Goal: Find specific page/section: Find specific page/section

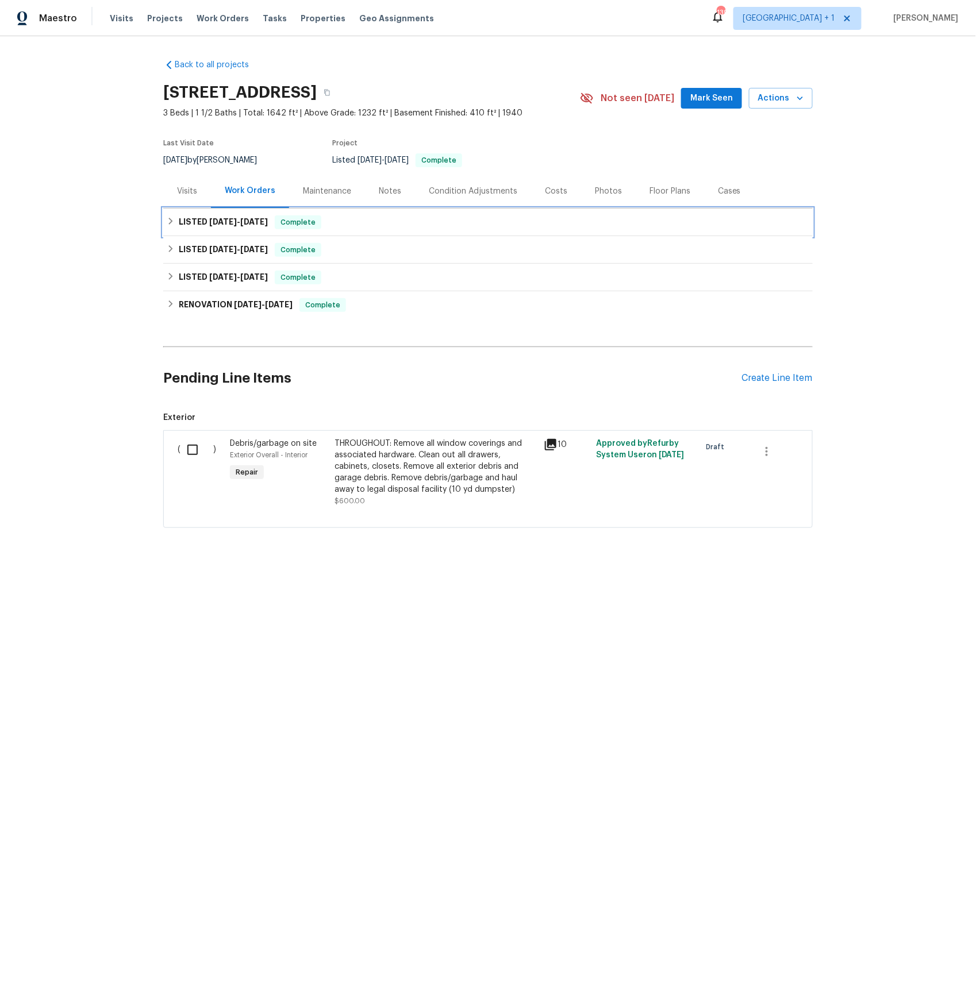
click at [233, 221] on span "8/5/25 - 8/5/25" at bounding box center [238, 222] width 59 height 8
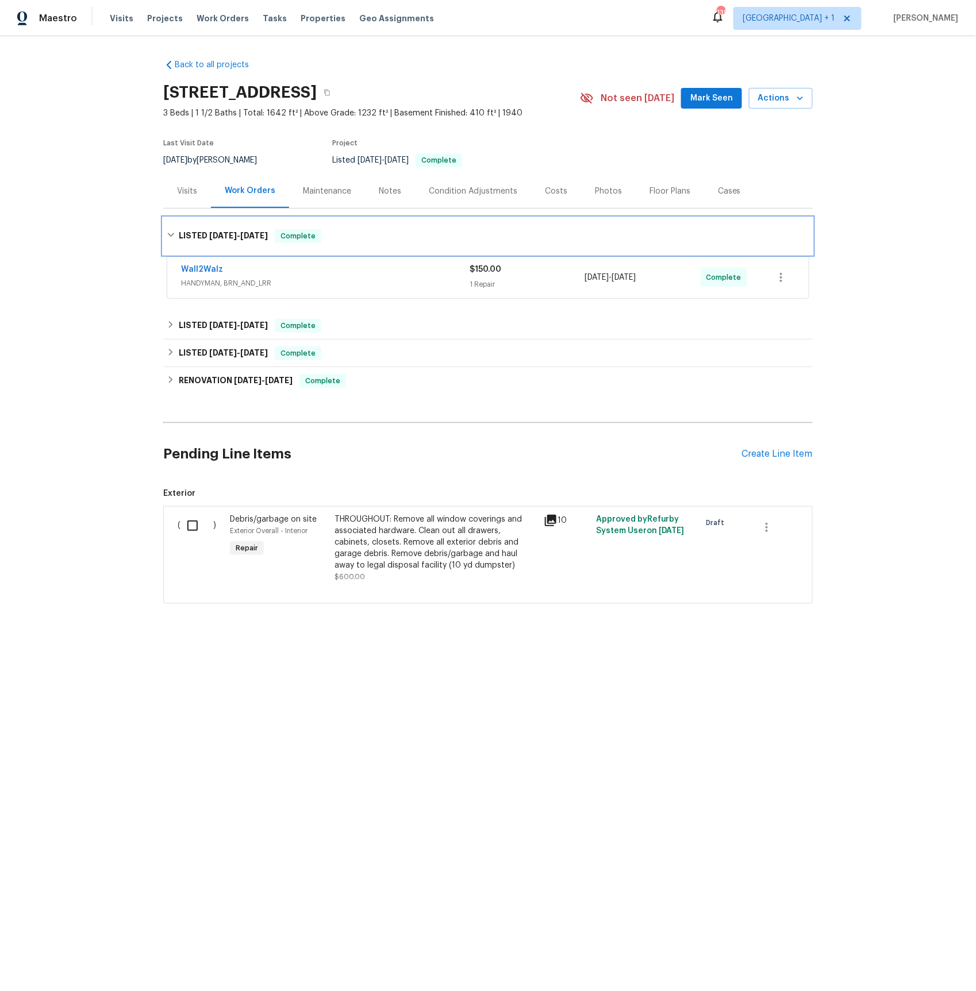
click at [230, 221] on div "LISTED 8/5/25 - 8/5/25 Complete" at bounding box center [487, 236] width 649 height 37
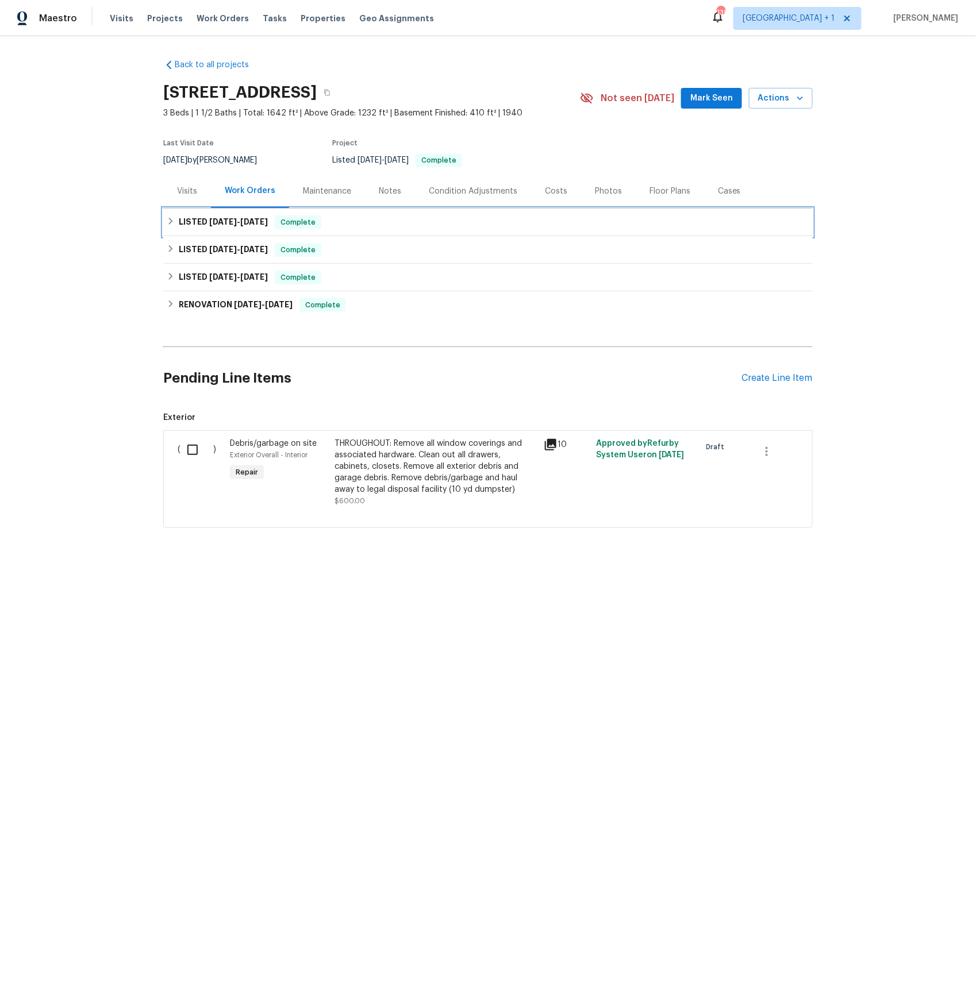
click at [230, 221] on span "8/5/25" at bounding box center [223, 222] width 28 height 8
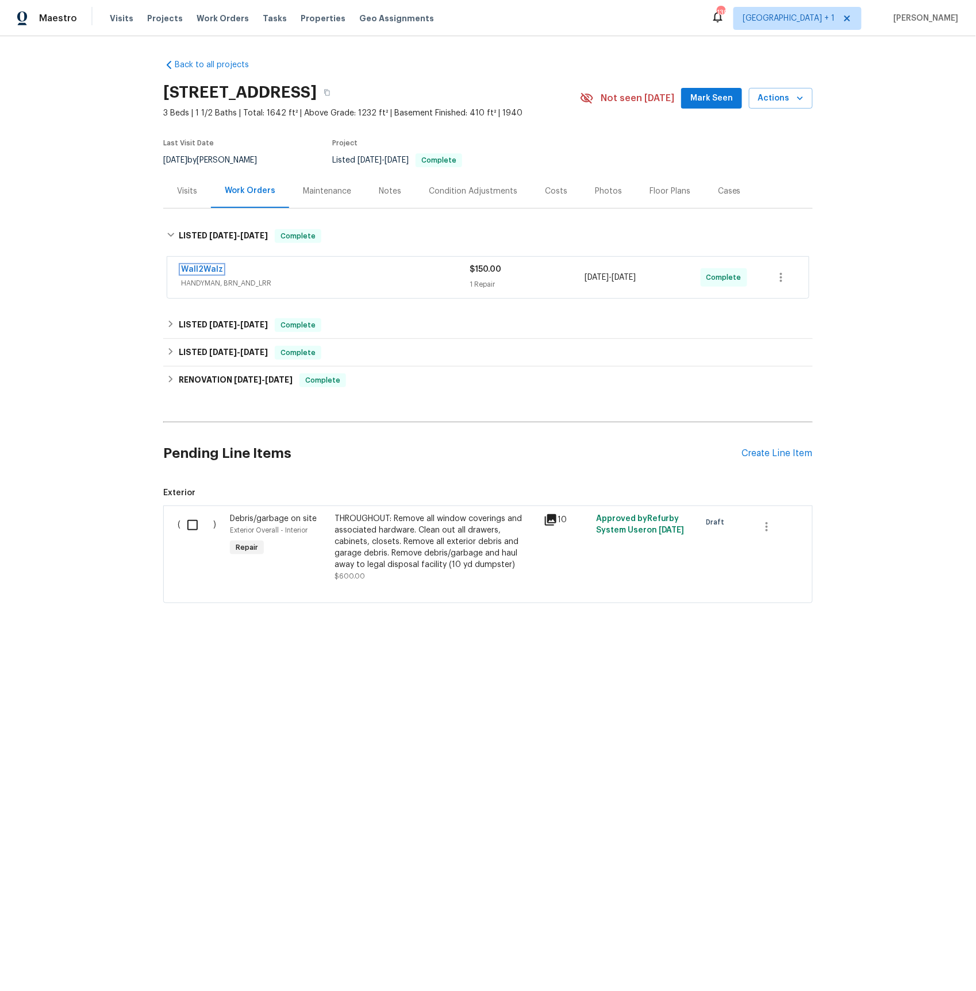
click at [205, 272] on link "Wall2Walz" at bounding box center [202, 270] width 42 height 8
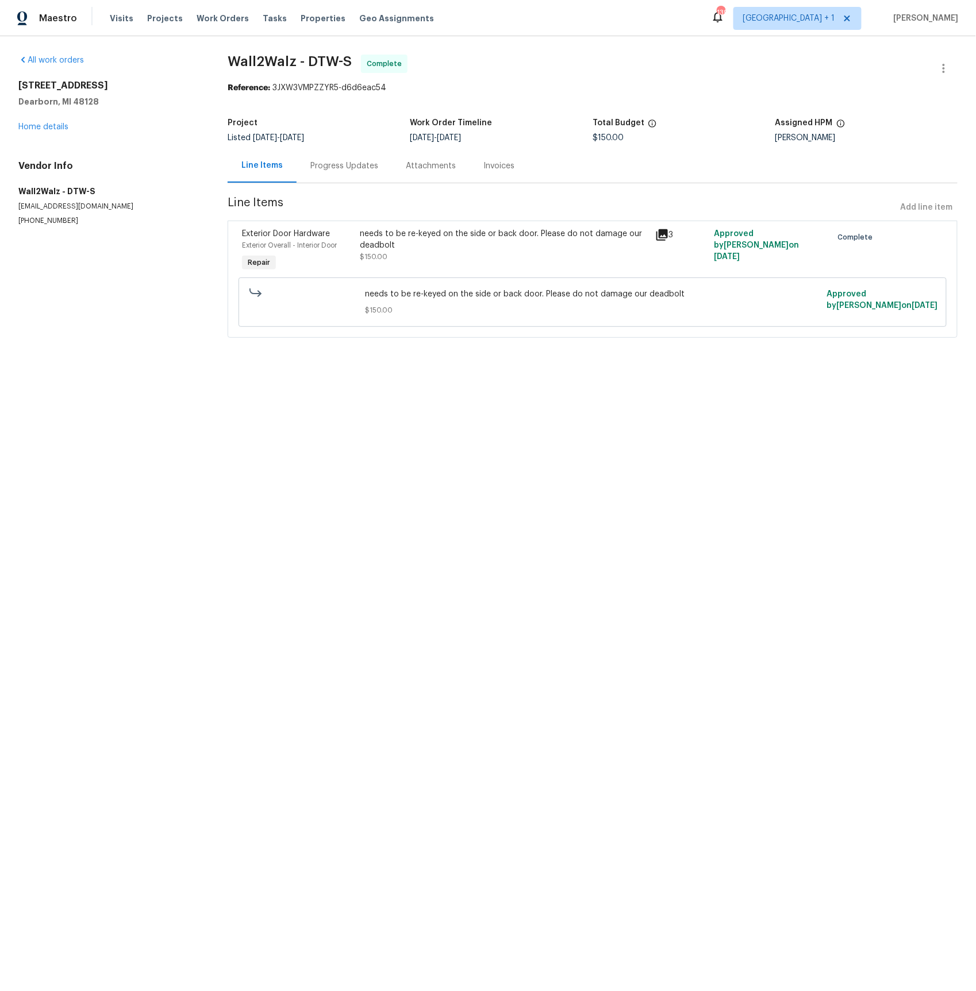
click at [353, 160] on div "Progress Updates" at bounding box center [344, 165] width 68 height 11
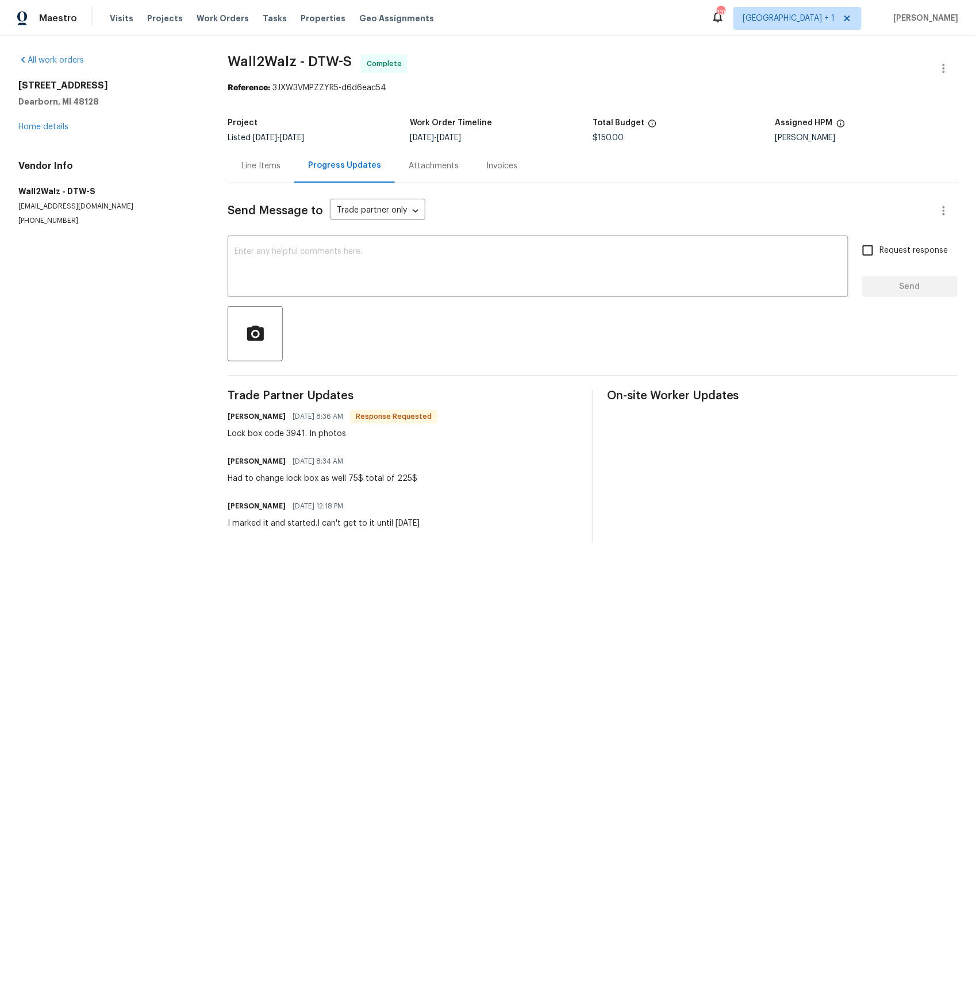
click at [249, 163] on div "Line Items" at bounding box center [260, 165] width 39 height 11
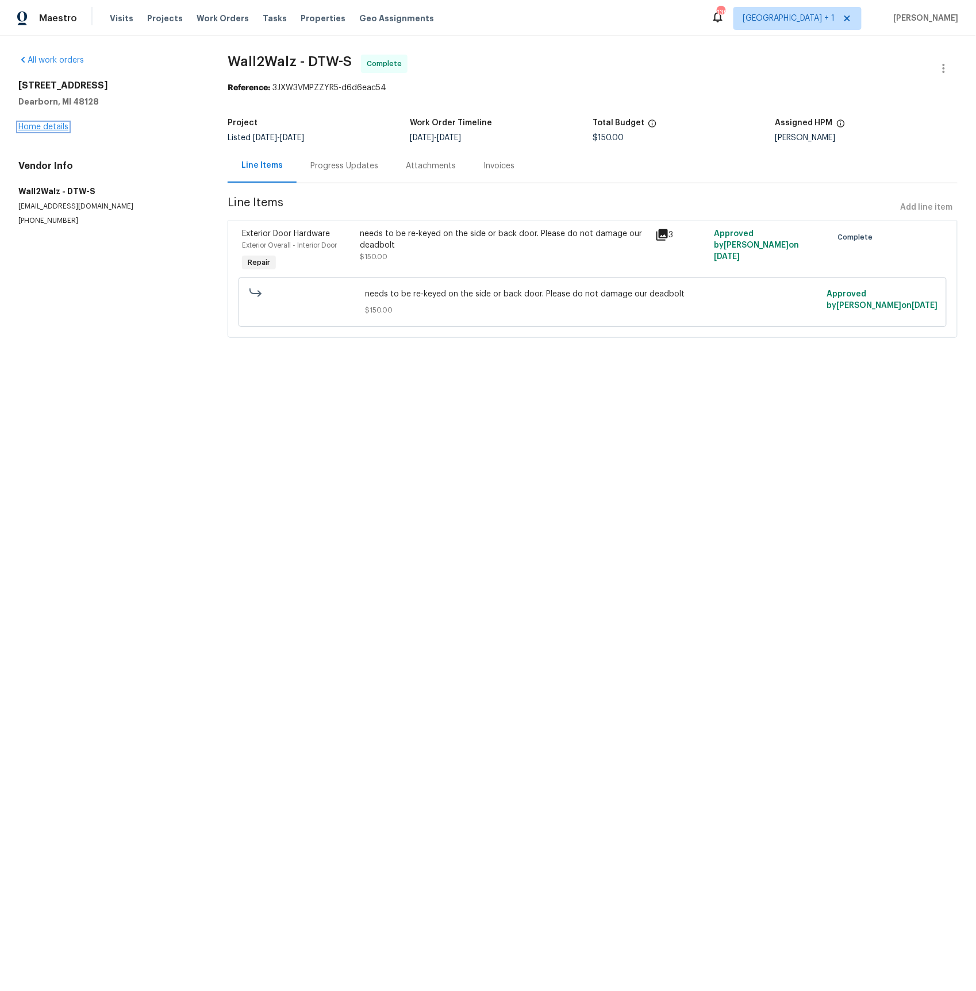
click at [37, 126] on link "Home details" at bounding box center [43, 127] width 50 height 8
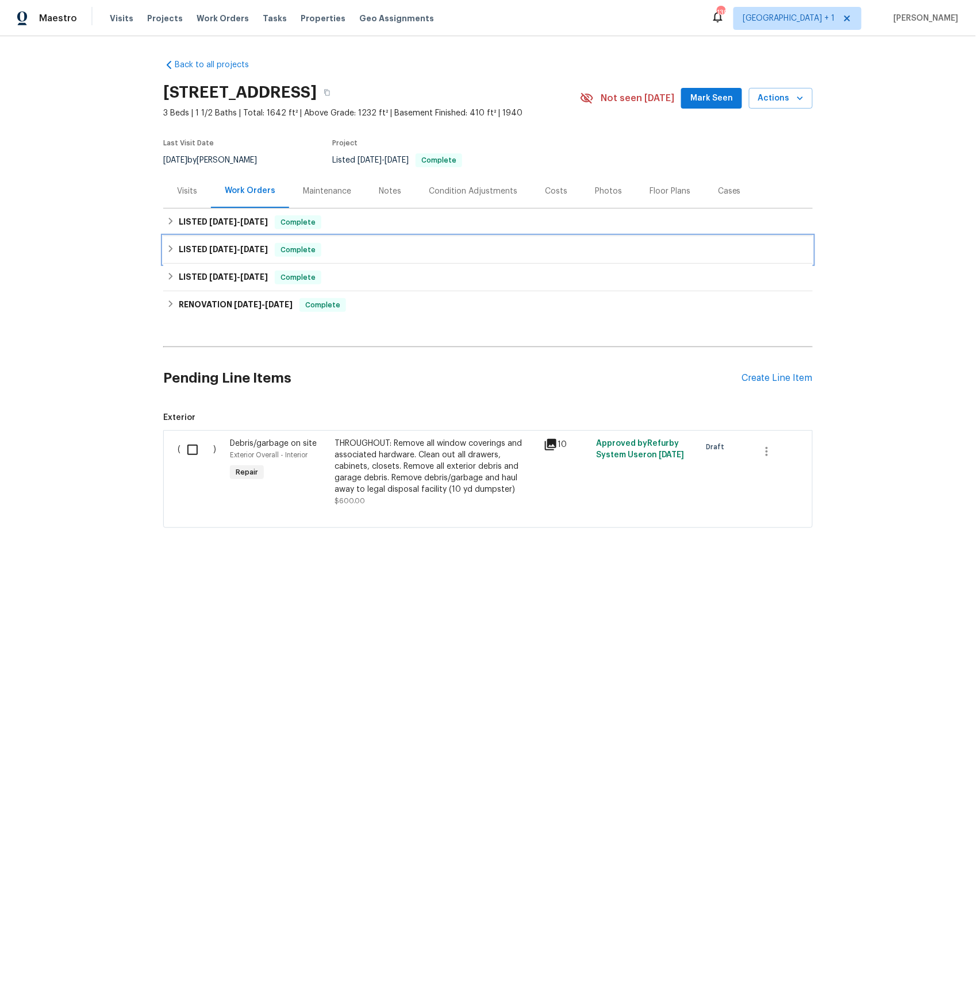
click at [206, 248] on h6 "LISTED 5/13/25 - 5/15/25" at bounding box center [223, 250] width 89 height 14
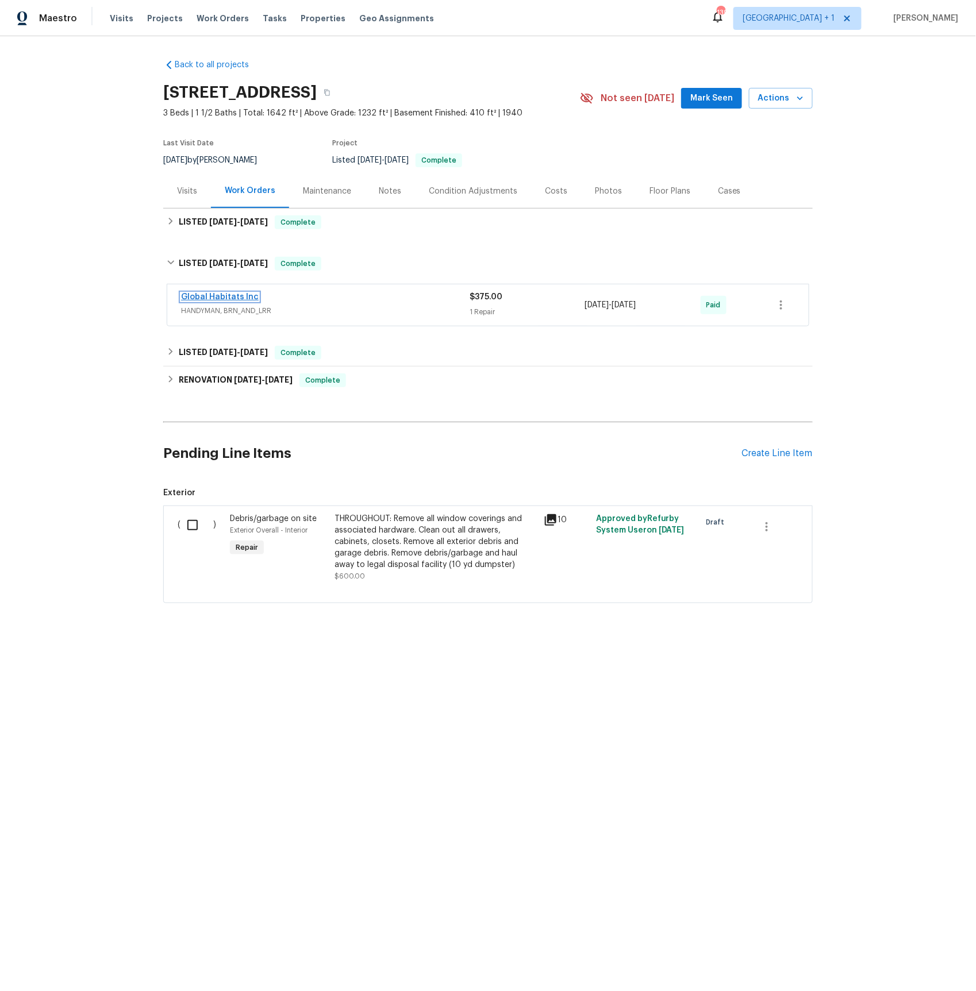
click at [226, 297] on link "Global Habitats Inc" at bounding box center [220, 297] width 78 height 8
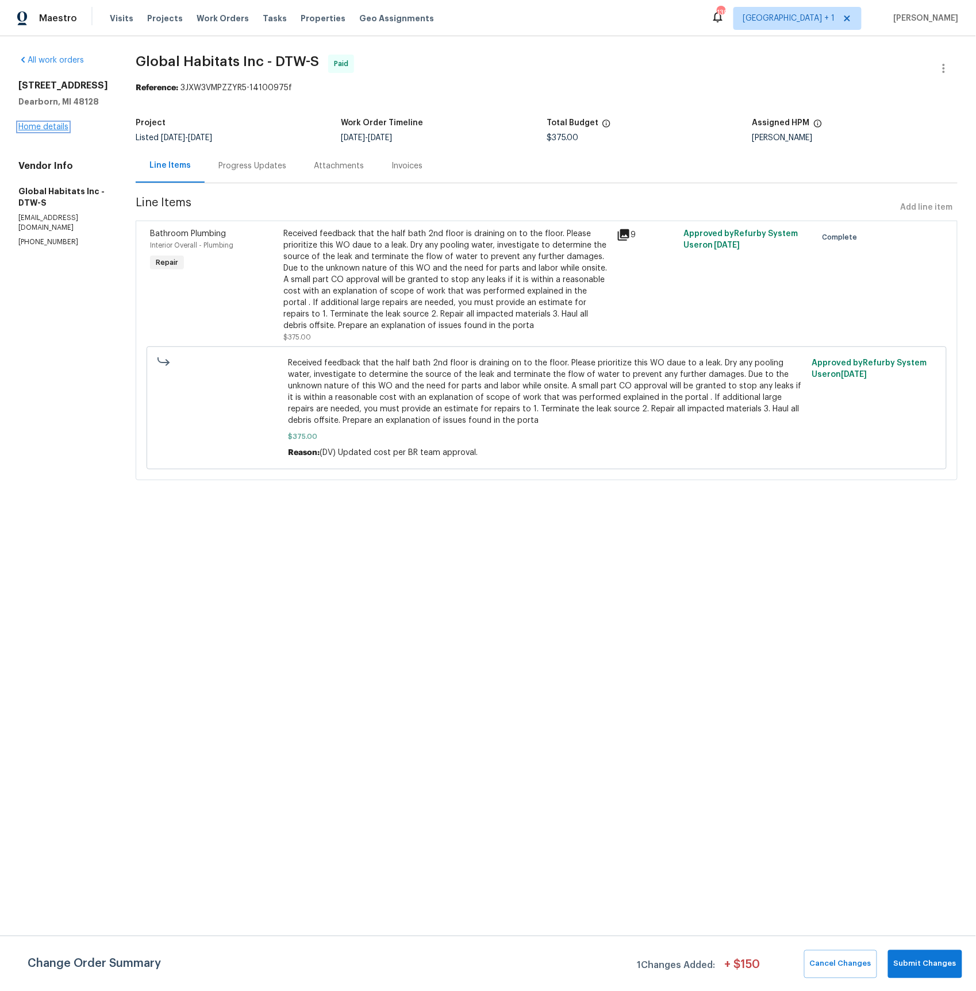
click at [40, 126] on link "Home details" at bounding box center [43, 127] width 50 height 8
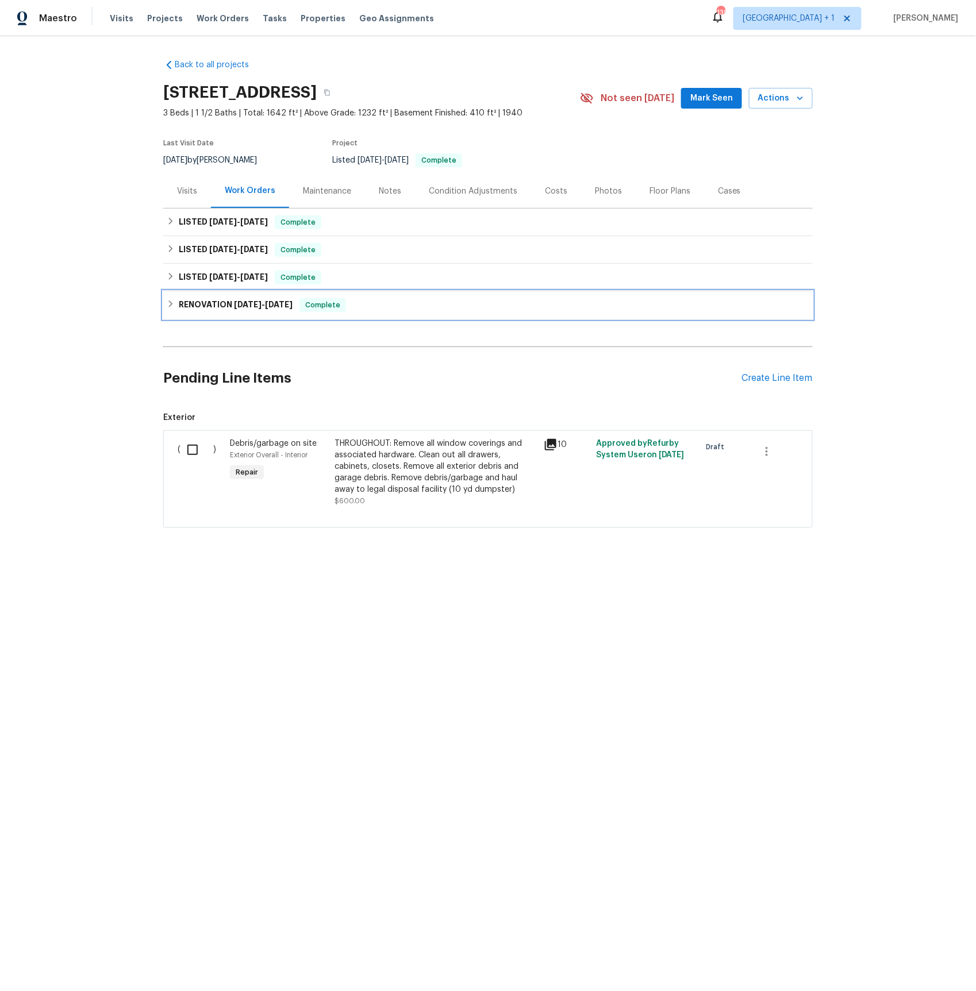
click at [226, 307] on h6 "RENOVATION 2/24/25 - 5/3/25" at bounding box center [236, 305] width 114 height 14
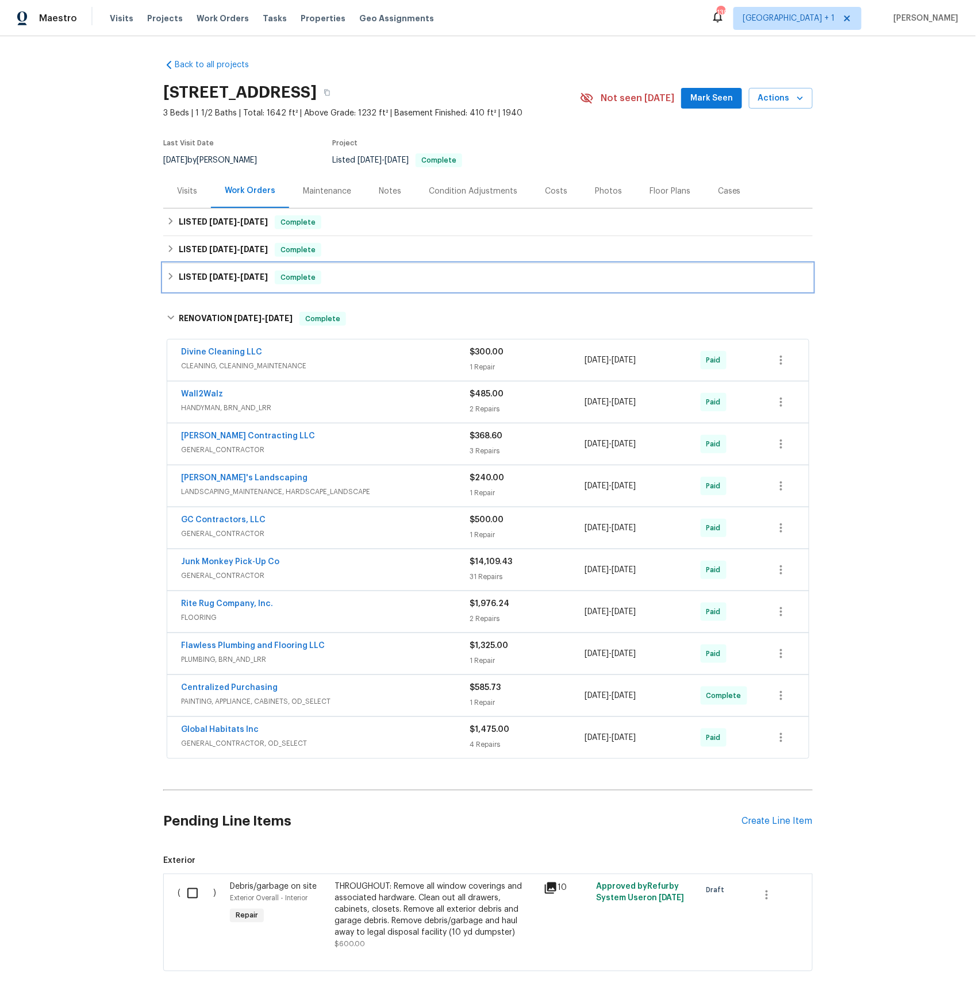
click at [231, 276] on span "5/8/25" at bounding box center [223, 277] width 28 height 8
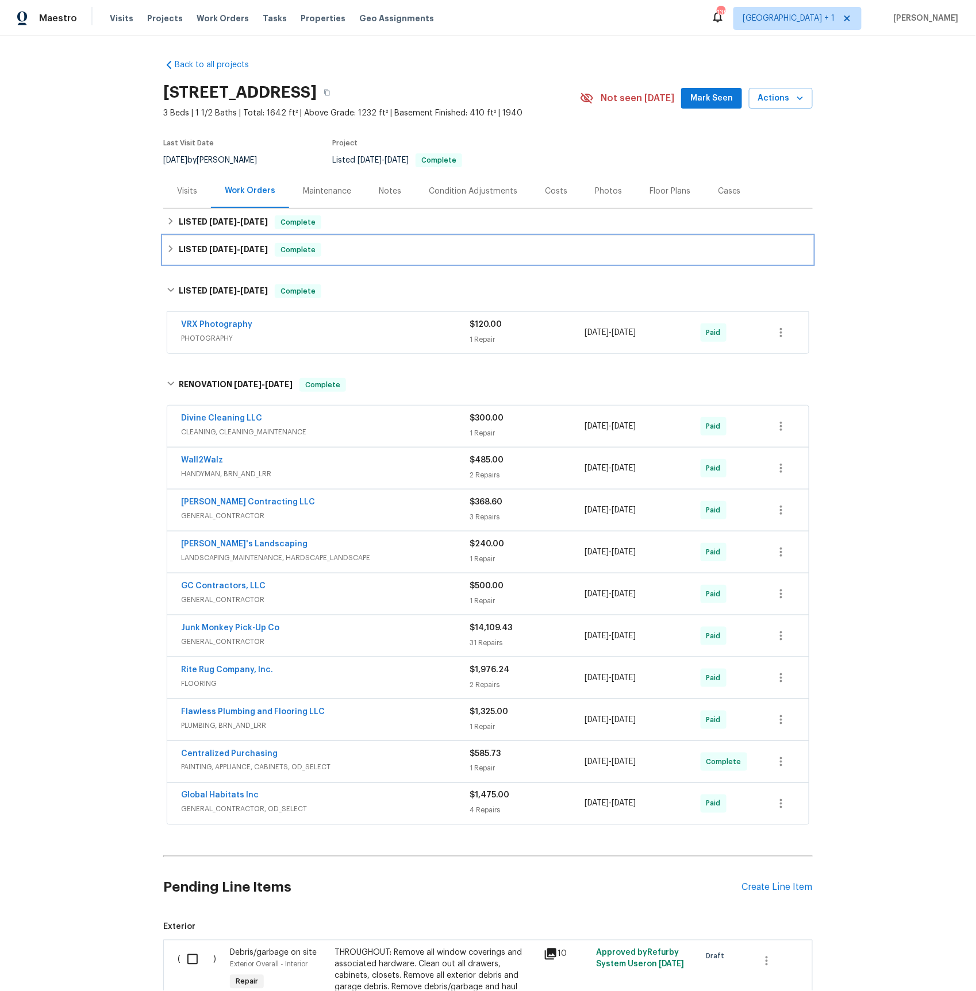
click at [231, 250] on span "5/13/25" at bounding box center [223, 249] width 28 height 8
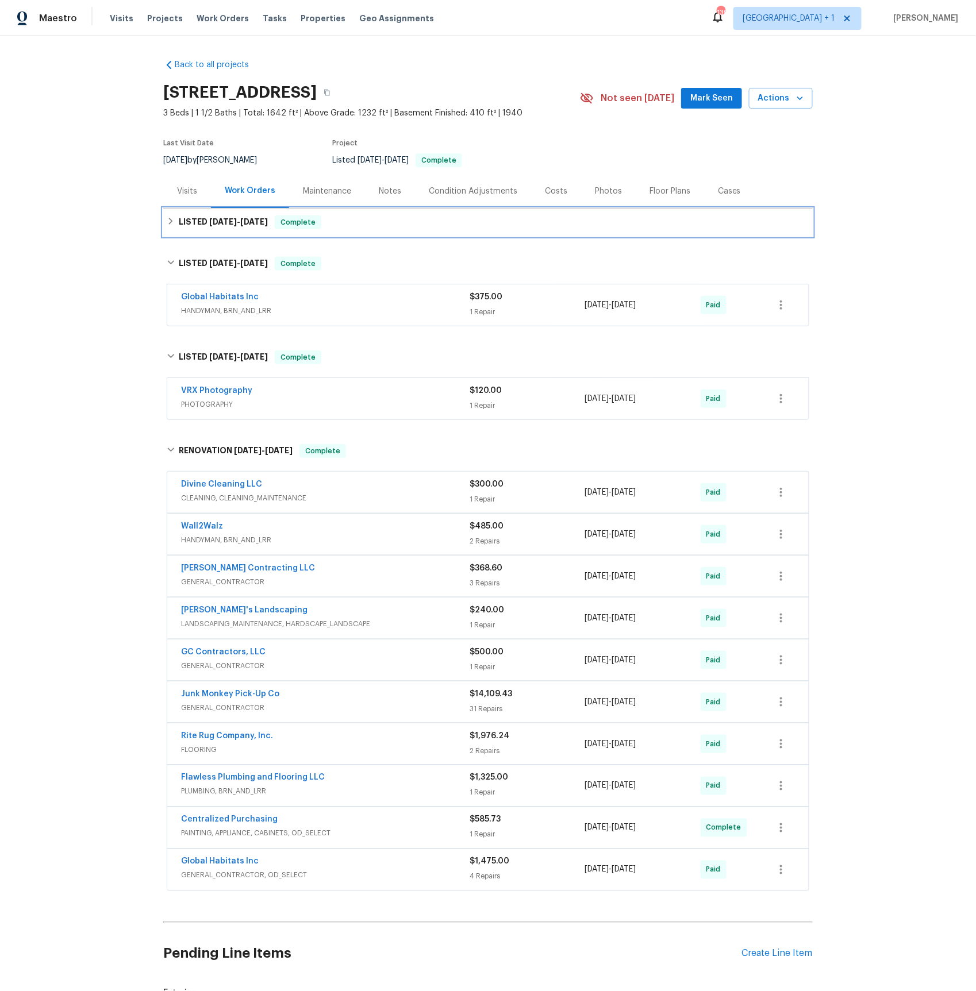
click at [230, 218] on span "8/5/25" at bounding box center [223, 222] width 28 height 8
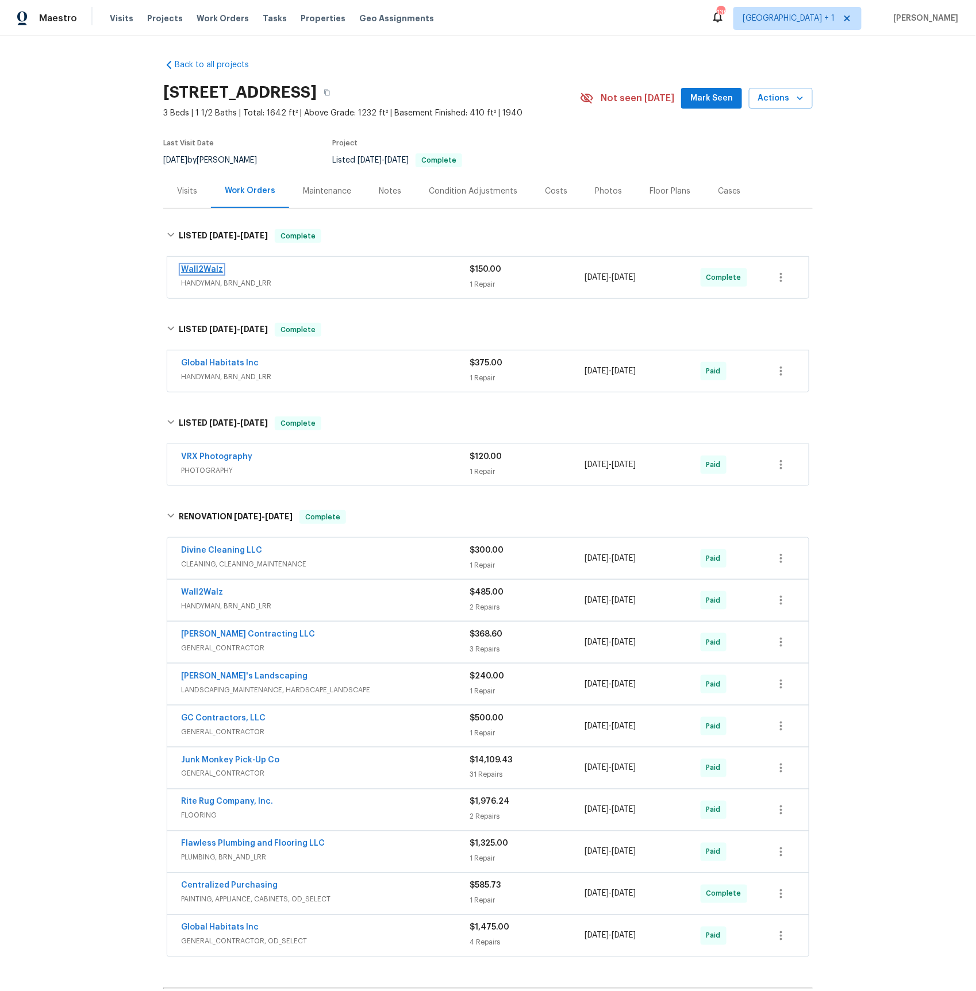
click at [202, 268] on link "Wall2Walz" at bounding box center [202, 270] width 42 height 8
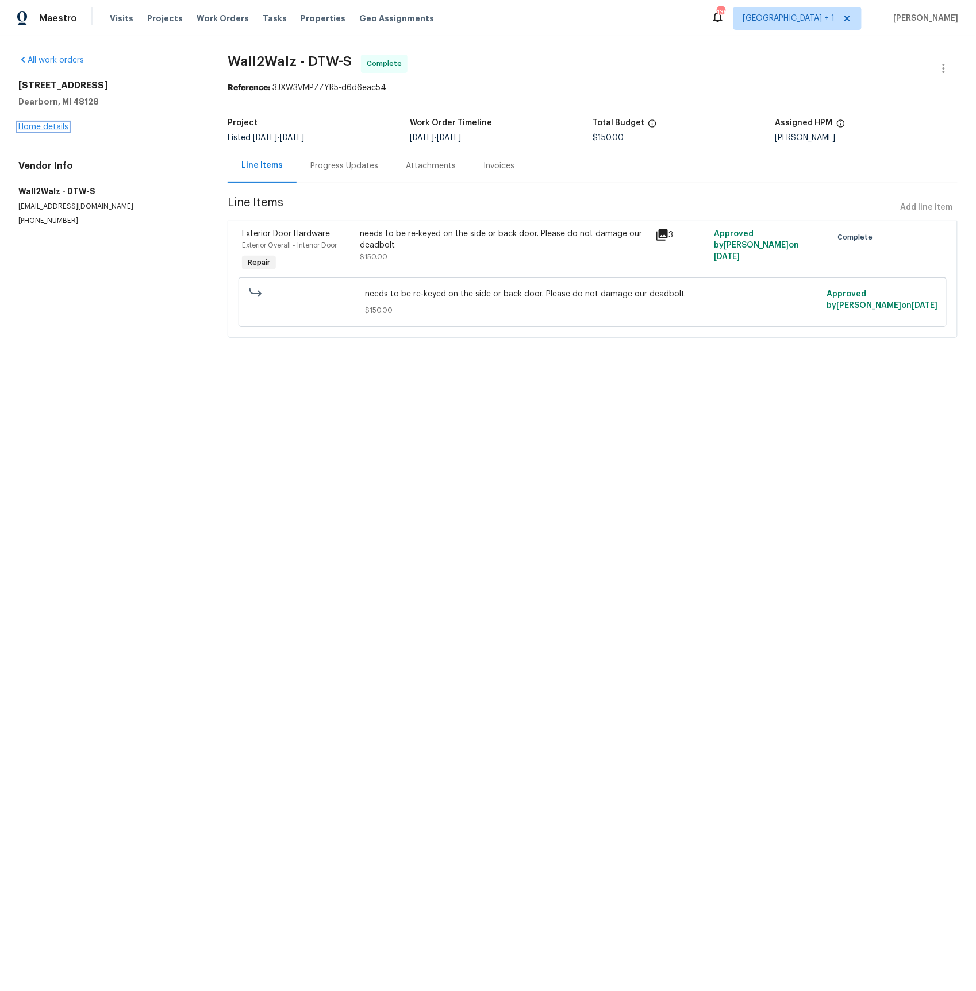
click at [40, 130] on link "Home details" at bounding box center [43, 127] width 50 height 8
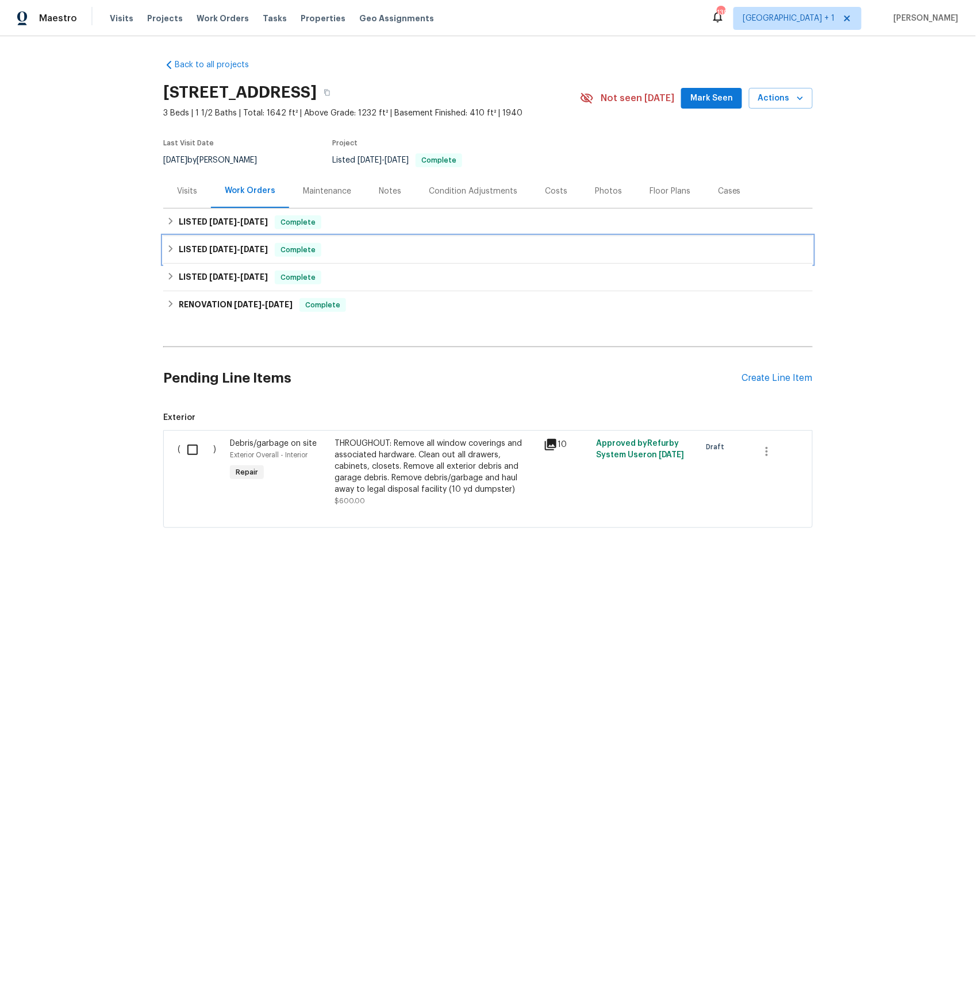
click at [209, 241] on div "LISTED 5/13/25 - 5/15/25 Complete" at bounding box center [487, 250] width 649 height 28
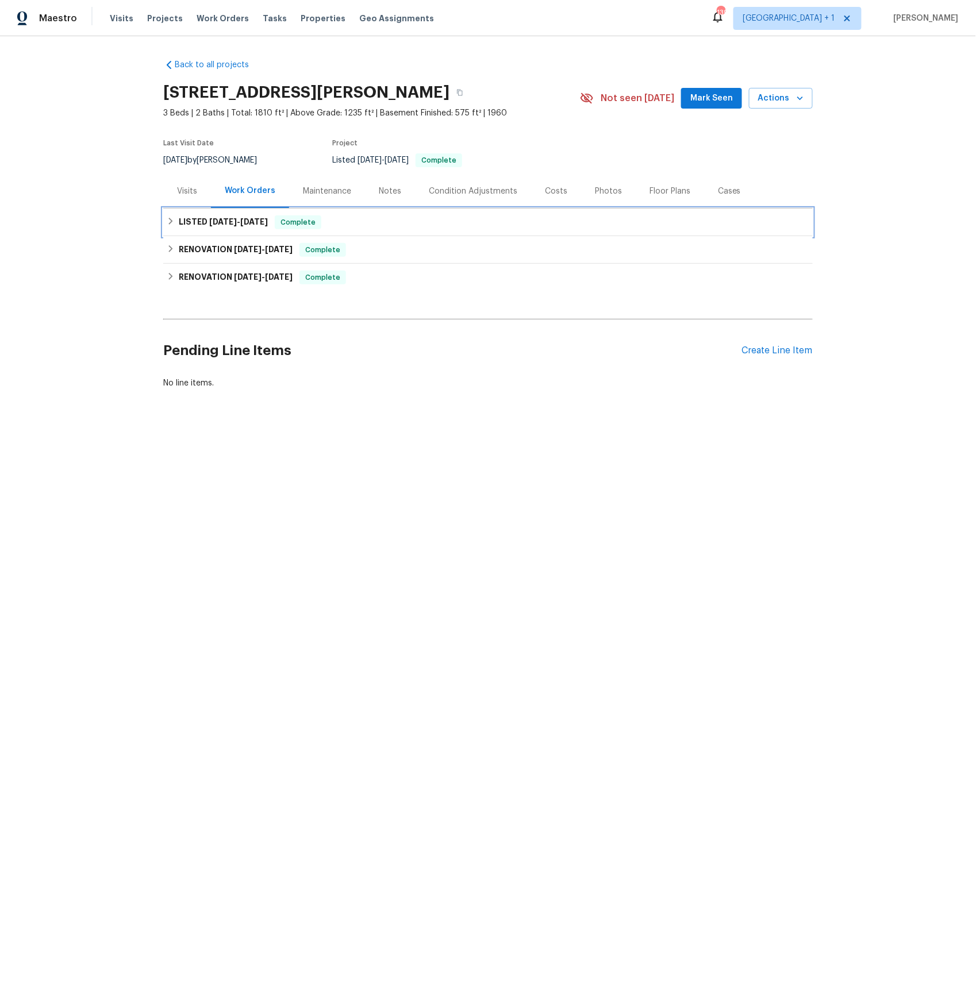
click at [218, 220] on span "[DATE]" at bounding box center [223, 222] width 28 height 8
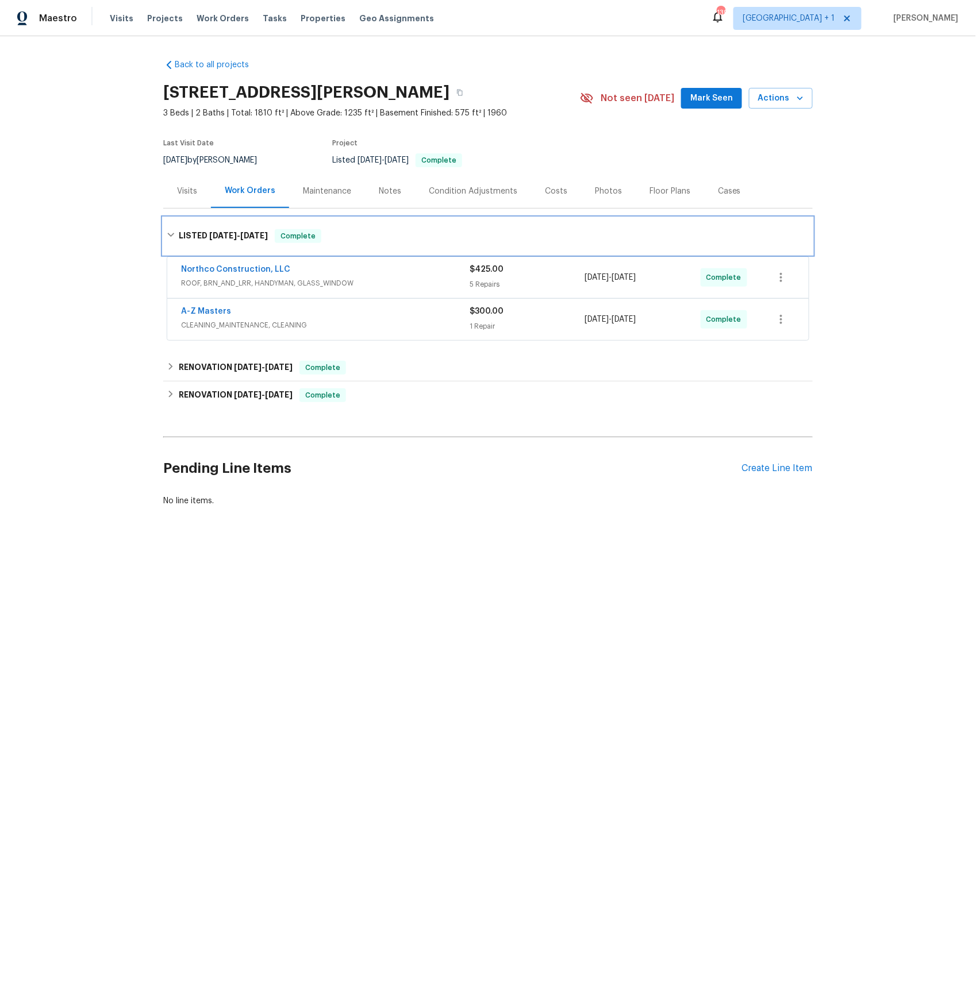
click at [214, 220] on div "LISTED [DATE] - [DATE] Complete" at bounding box center [487, 236] width 649 height 37
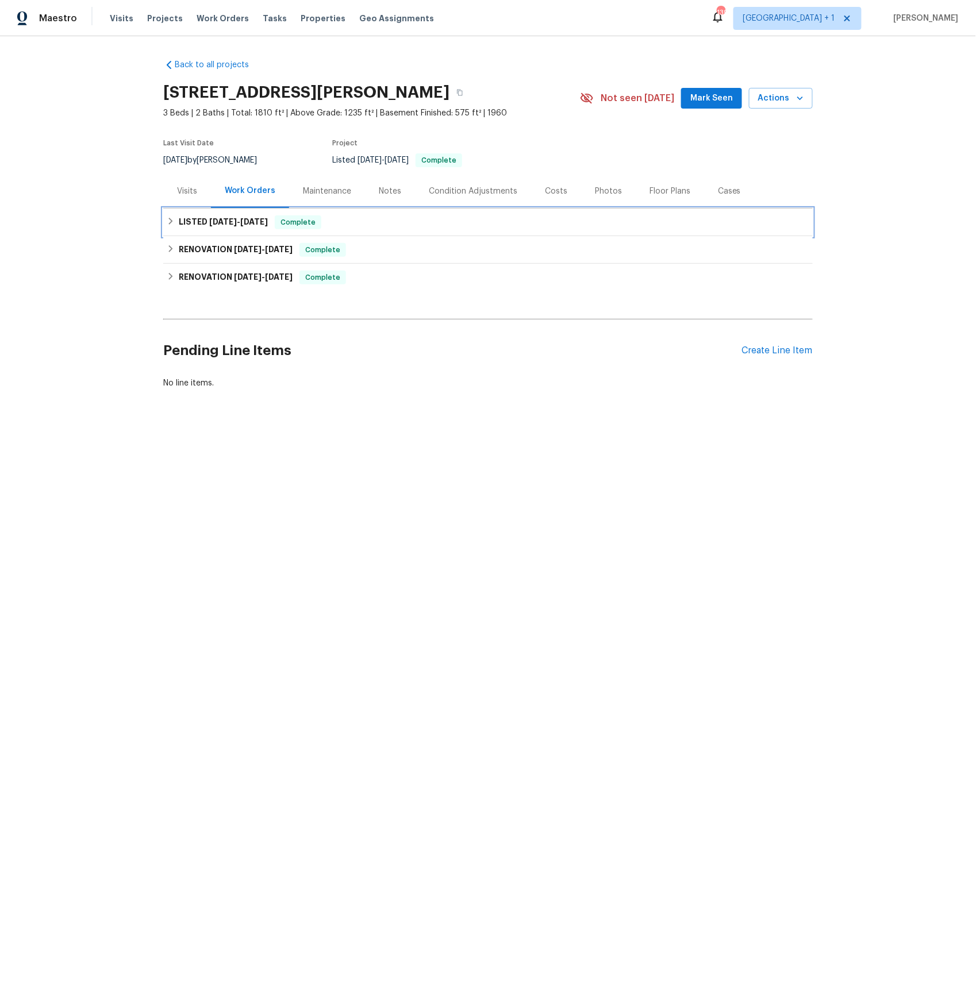
click at [214, 220] on span "[DATE]" at bounding box center [223, 222] width 28 height 8
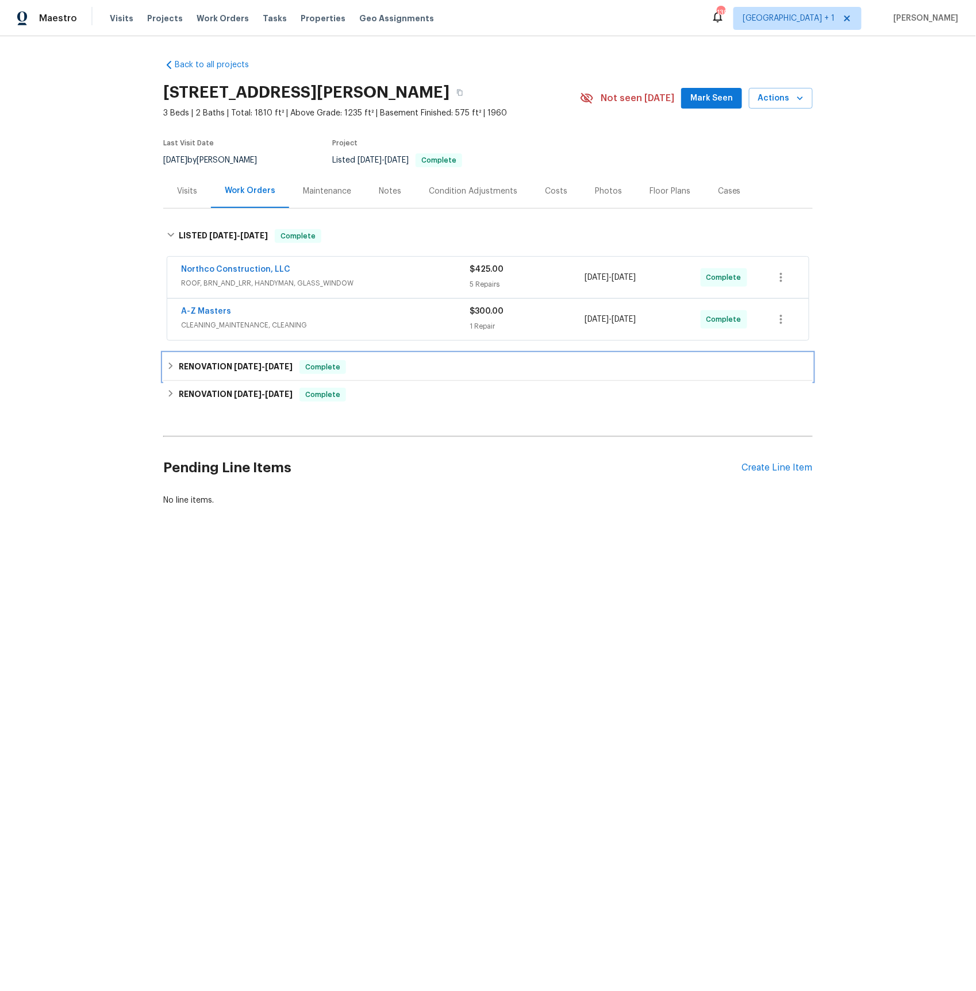
click at [199, 368] on h6 "RENOVATION [DATE] - [DATE]" at bounding box center [236, 367] width 114 height 14
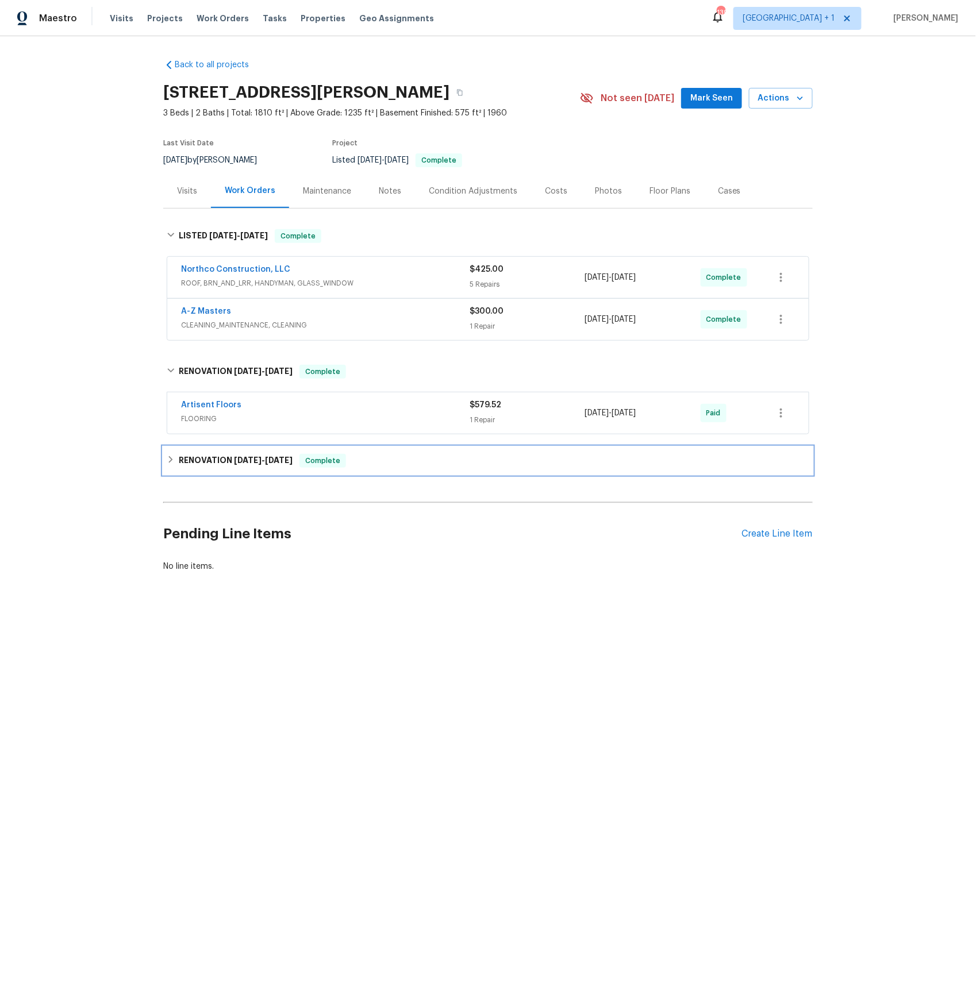
click at [210, 460] on h6 "RENOVATION [DATE] - [DATE]" at bounding box center [236, 461] width 114 height 14
